Goal: Complete application form

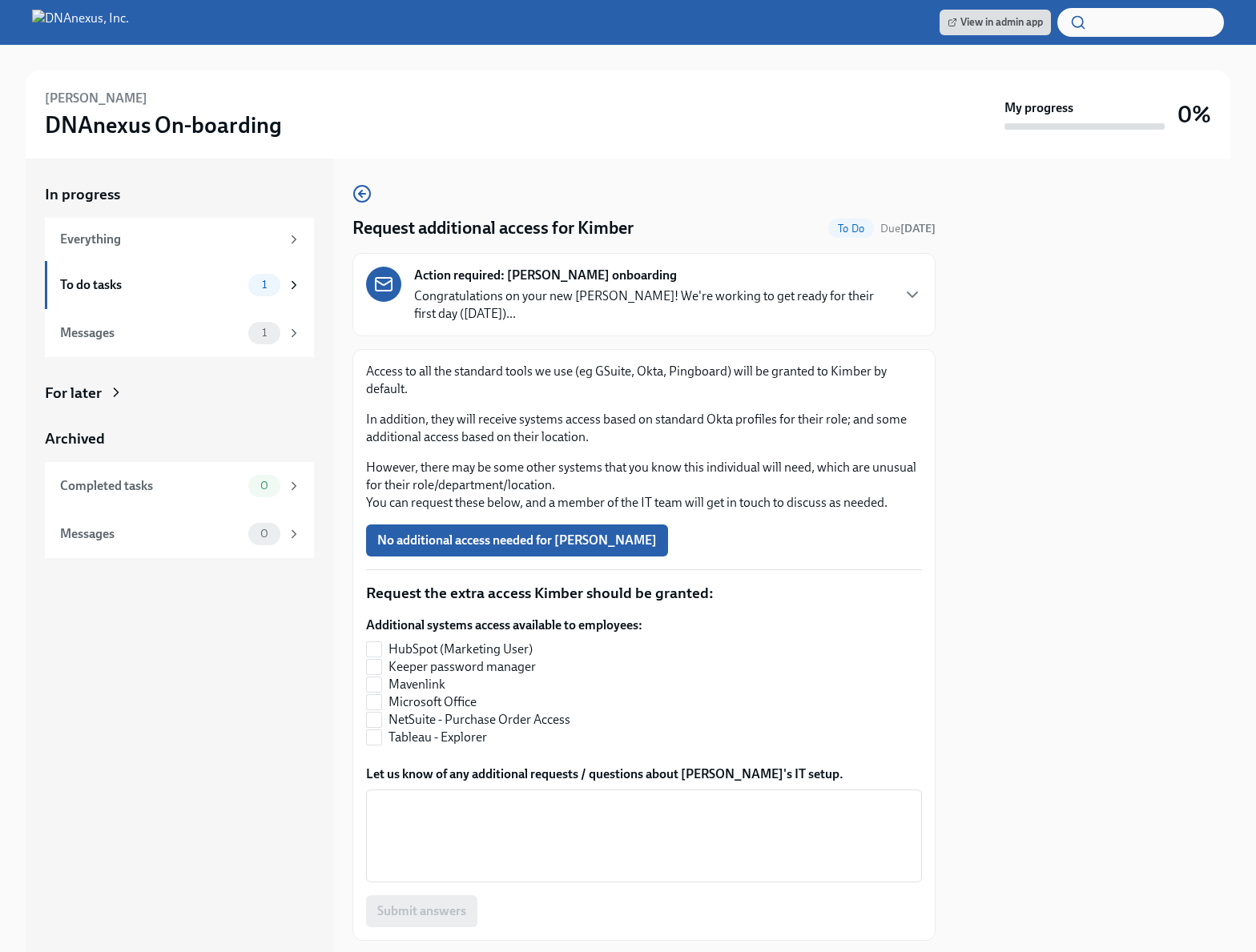
scroll to position [20, 0]
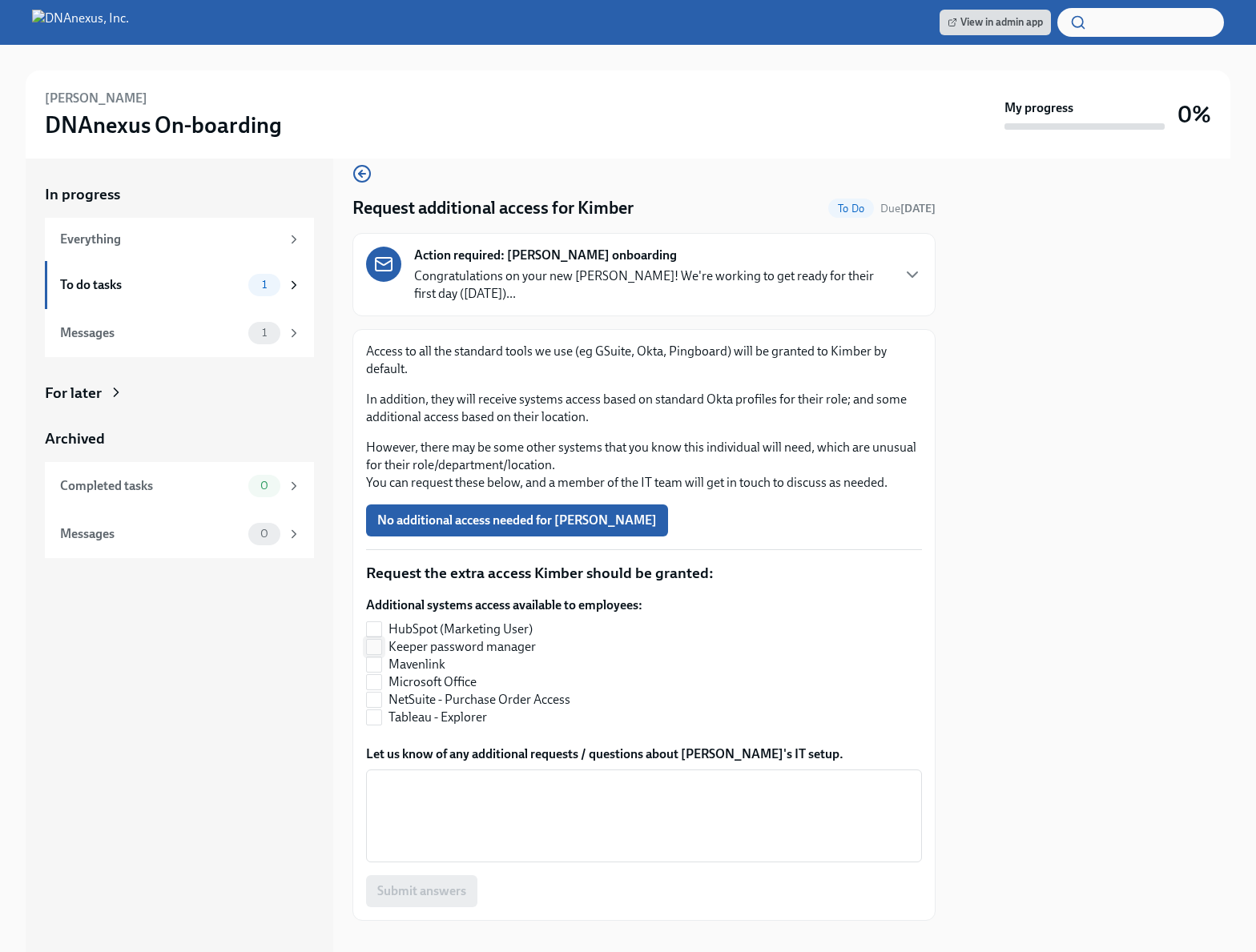
click at [488, 648] on span "Keeper password manager" at bounding box center [462, 648] width 147 height 18
click at [382, 648] on input "Keeper password manager" at bounding box center [374, 647] width 15 height 15
checkbox input "true"
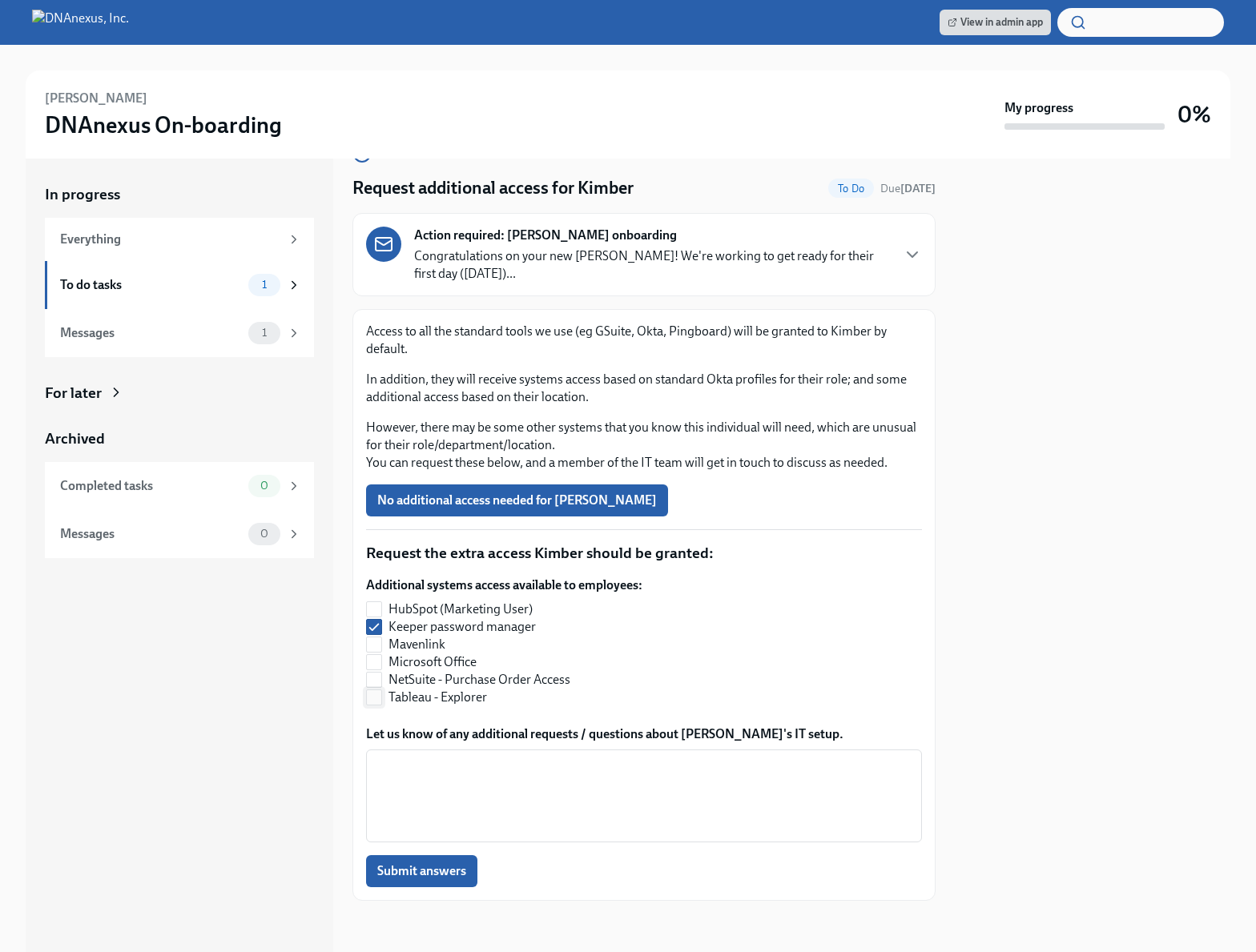
scroll to position [39, 0]
click at [474, 765] on textarea "Let us know of any additional requests / questions about [PERSON_NAME]'s IT set…" at bounding box center [644, 798] width 537 height 77
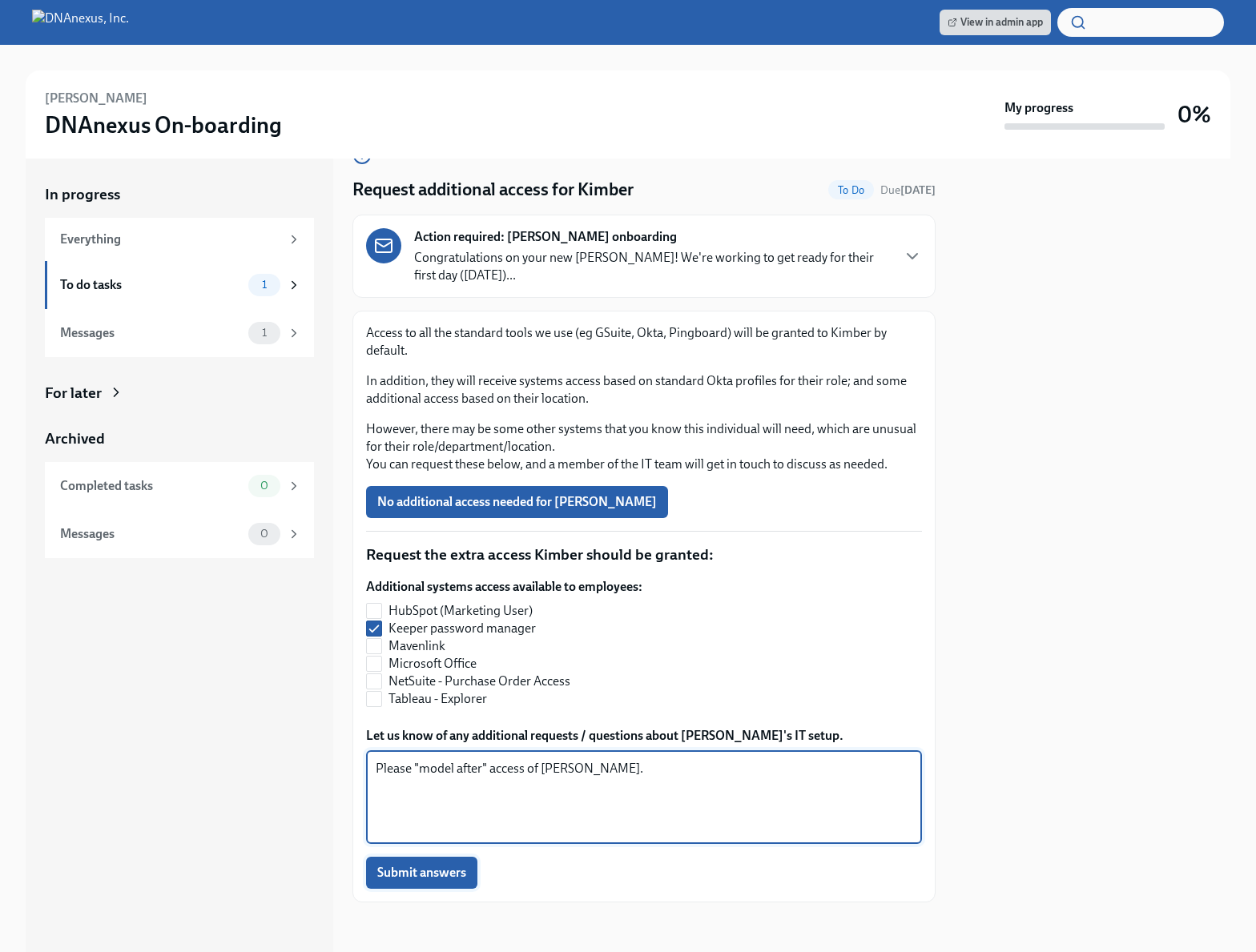
type textarea "Please "model after" access of [PERSON_NAME]."
click at [430, 865] on span "Submit answers" at bounding box center [421, 873] width 89 height 16
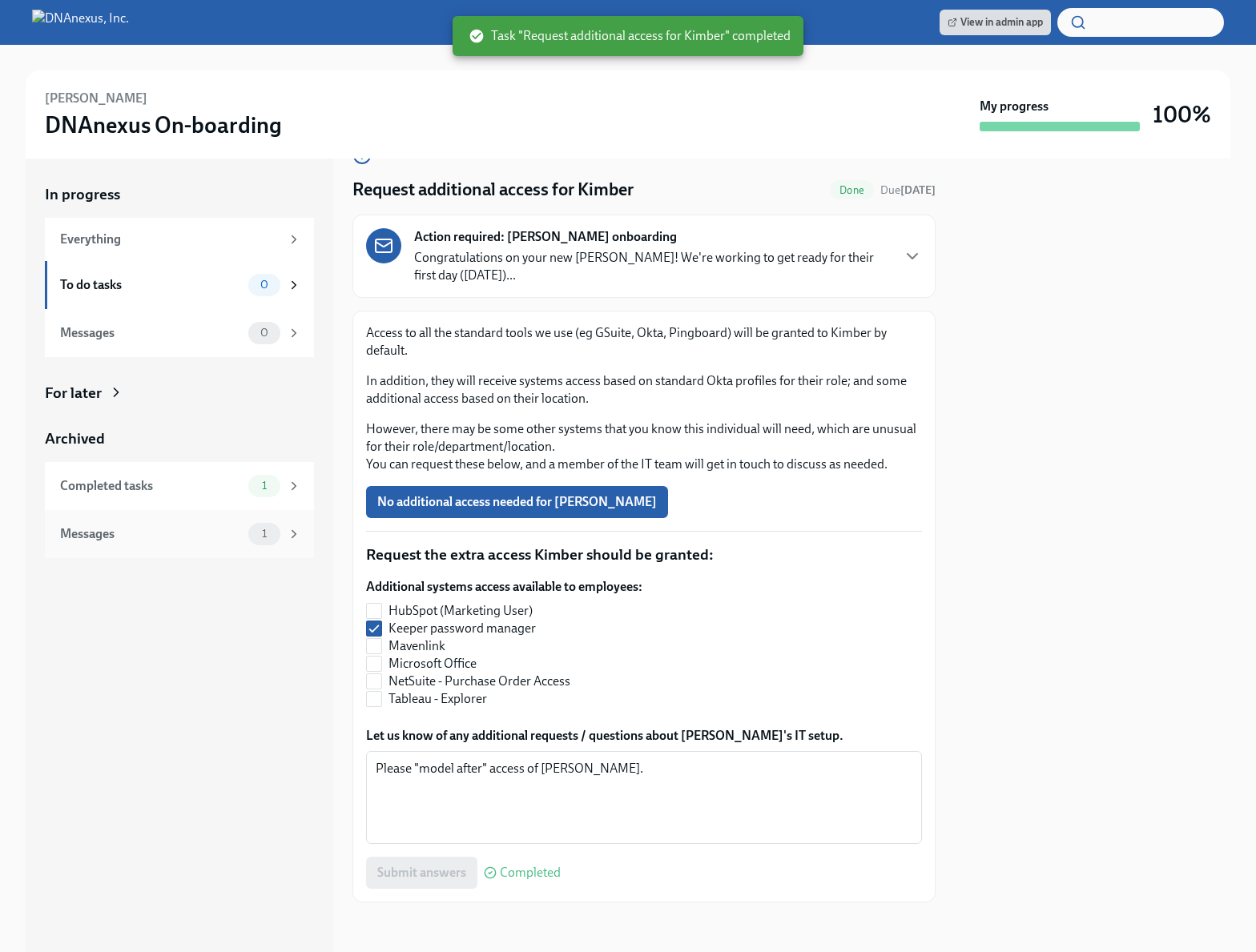
click at [149, 531] on div "Messages" at bounding box center [151, 534] width 182 height 18
